Goal: Information Seeking & Learning: Learn about a topic

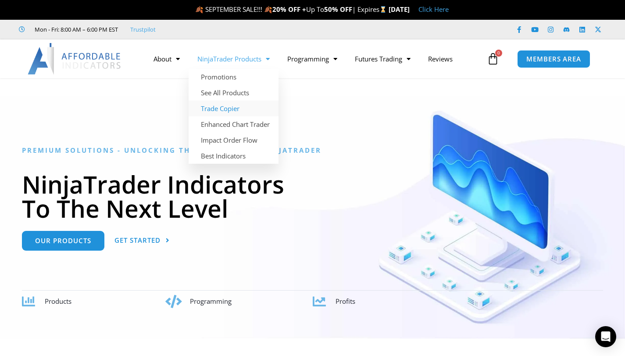
click at [226, 110] on link "Trade Copier" at bounding box center [234, 108] width 90 height 16
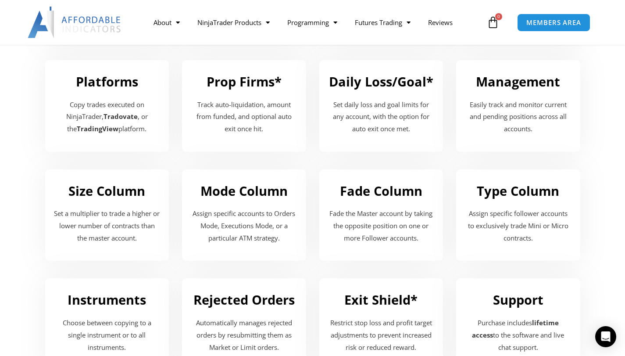
scroll to position [1052, 0]
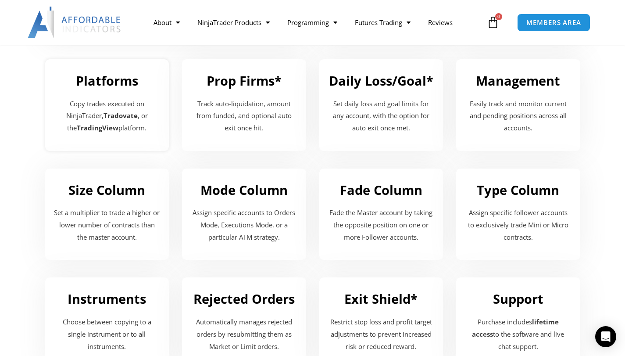
click at [92, 118] on p "Copy trades executed on NinjaTrader, Tradovate , or the TradingView platform." at bounding box center [107, 116] width 107 height 37
click at [106, 123] on strong "TradingView" at bounding box center [98, 127] width 42 height 9
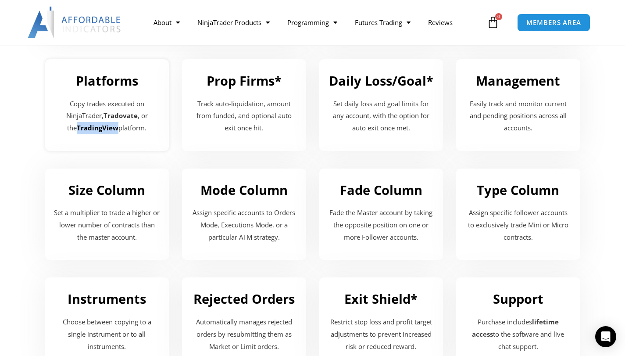
click at [106, 123] on strong "TradingView" at bounding box center [98, 127] width 42 height 9
click at [110, 135] on div "Copy trades executed on NinjaTrader, Tradovate , or the TradingView platform." at bounding box center [107, 118] width 107 height 40
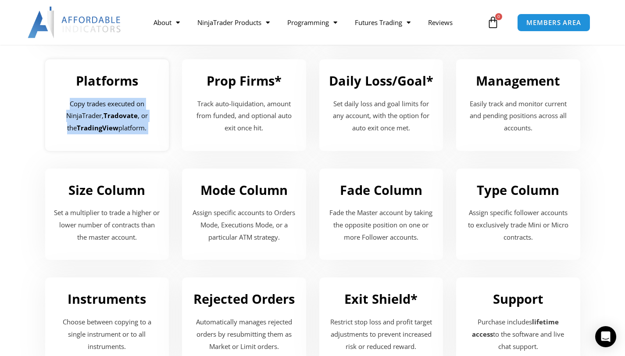
click at [110, 135] on div "Copy trades executed on NinjaTrader, Tradovate , or the TradingView platform." at bounding box center [107, 118] width 107 height 40
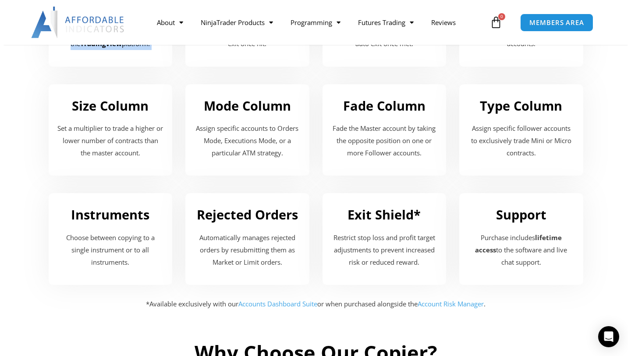
scroll to position [1138, 0]
